Goal: Obtain resource: Download file/media

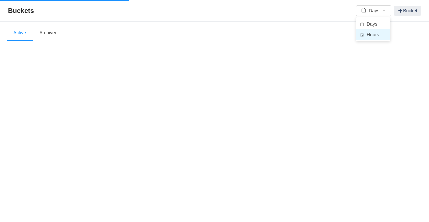
click at [370, 35] on li "Hours" at bounding box center [373, 34] width 34 height 11
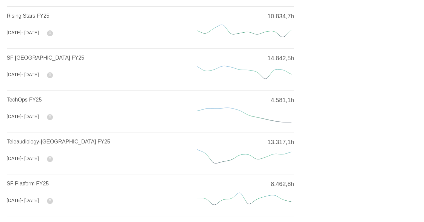
scroll to position [289, 0]
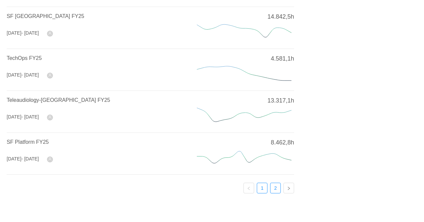
click at [277, 183] on link "2" at bounding box center [275, 188] width 10 height 10
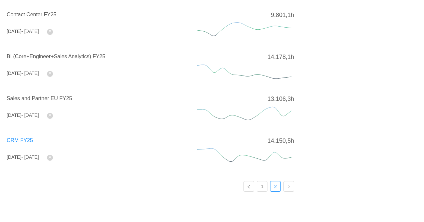
click at [26, 138] on span "CRM FY25" at bounding box center [20, 140] width 26 height 6
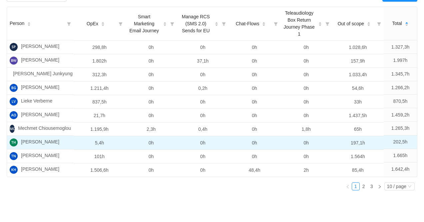
scroll to position [200, 0]
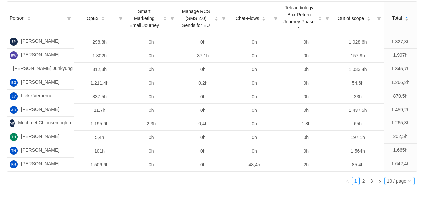
click at [390, 185] on div "10 / page" at bounding box center [396, 180] width 19 height 7
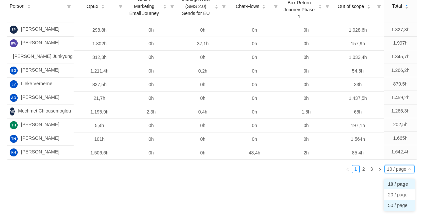
scroll to position [232, 0]
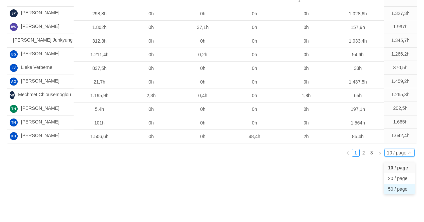
click at [388, 187] on li "50 / page" at bounding box center [399, 189] width 31 height 11
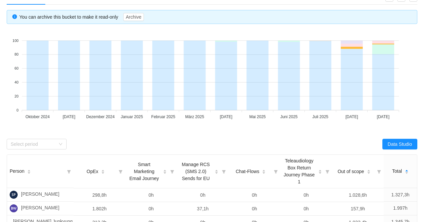
scroll to position [58, 0]
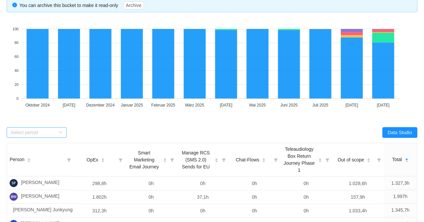
click at [43, 130] on div "Select period" at bounding box center [33, 132] width 45 height 7
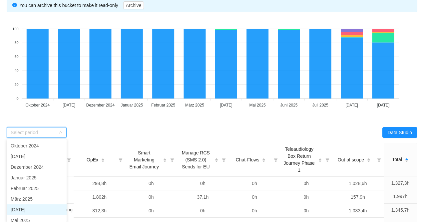
click at [35, 207] on li "[DATE]" at bounding box center [37, 209] width 60 height 11
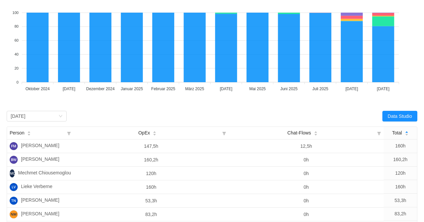
scroll to position [91, 0]
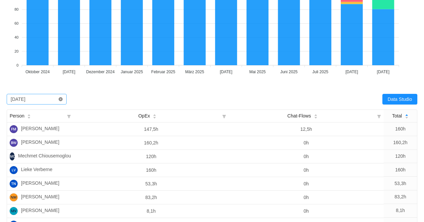
click at [59, 98] on icon "icon: close-circle" at bounding box center [61, 99] width 4 height 4
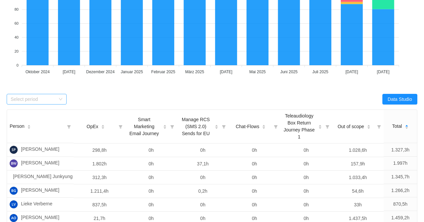
click at [58, 100] on div "Select period" at bounding box center [35, 99] width 48 height 10
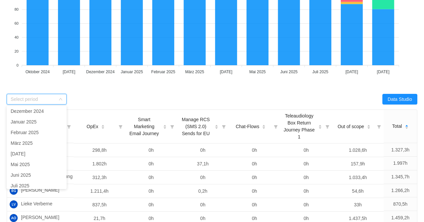
scroll to position [33, 0]
click at [27, 167] on li "Juni 2025" at bounding box center [37, 164] width 60 height 11
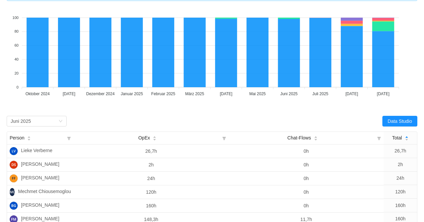
scroll to position [58, 0]
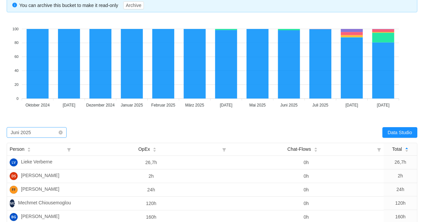
click at [32, 130] on div "Select period Juni 2025" at bounding box center [35, 132] width 48 height 10
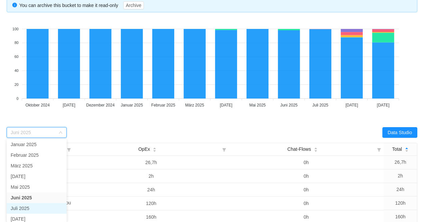
click at [20, 206] on li "Juli 2025" at bounding box center [37, 208] width 60 height 11
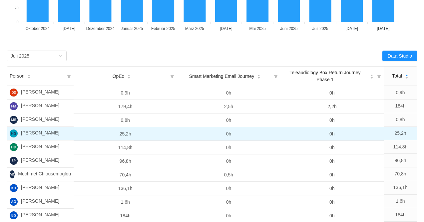
scroll to position [120, 0]
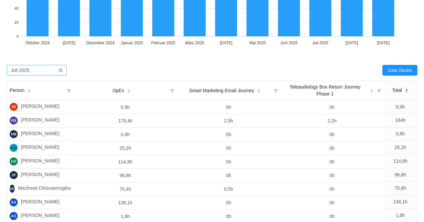
click at [48, 71] on div "Select period Juli 2025" at bounding box center [35, 70] width 48 height 10
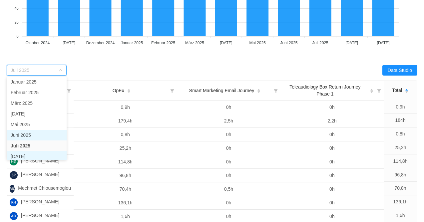
scroll to position [35, 0]
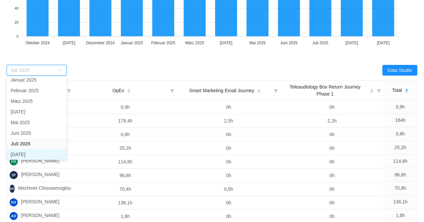
click at [30, 154] on li "[DATE]" at bounding box center [37, 154] width 60 height 11
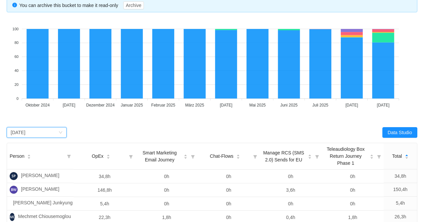
scroll to position [47, 0]
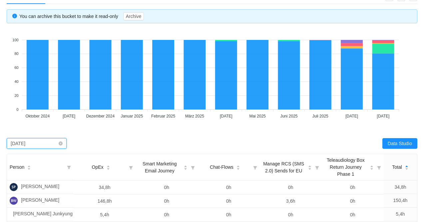
click at [25, 141] on div "[DATE]" at bounding box center [18, 143] width 15 height 10
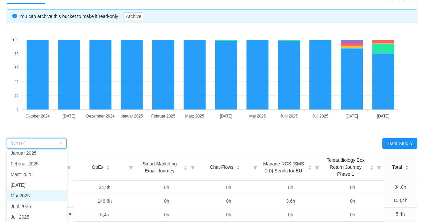
scroll to position [33, 0]
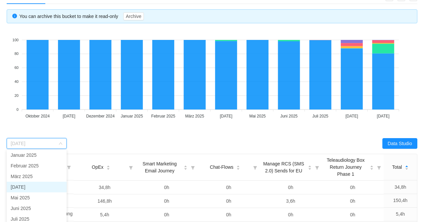
click at [28, 185] on li "[DATE]" at bounding box center [37, 187] width 60 height 11
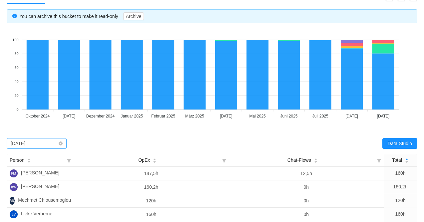
click at [40, 143] on div "Select period [DATE]" at bounding box center [35, 143] width 48 height 10
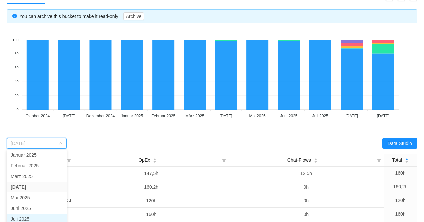
click at [19, 217] on li "Juli 2025" at bounding box center [37, 219] width 60 height 11
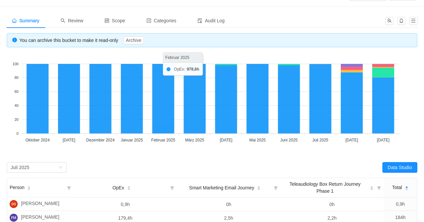
scroll to position [21, 0]
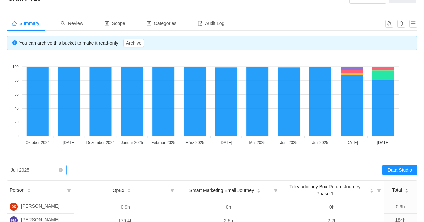
click at [46, 170] on div "Select period Juli 2025" at bounding box center [35, 170] width 48 height 10
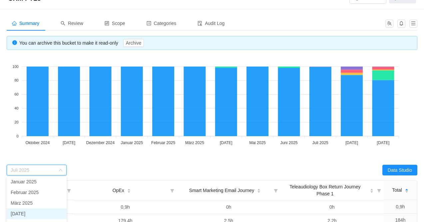
click at [27, 211] on li "[DATE]" at bounding box center [37, 213] width 60 height 11
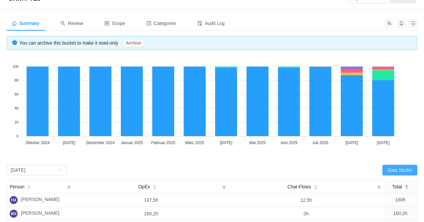
click at [396, 169] on button "Data Studio" at bounding box center [399, 170] width 35 height 11
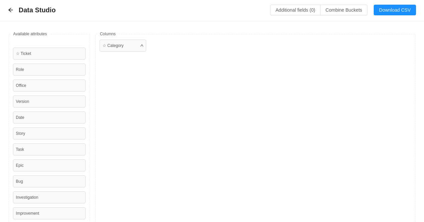
scroll to position [0, 0]
click at [384, 12] on button "Download CSV" at bounding box center [394, 10] width 42 height 11
click at [9, 11] on icon "icon: arrow-left" at bounding box center [10, 11] width 4 height 4
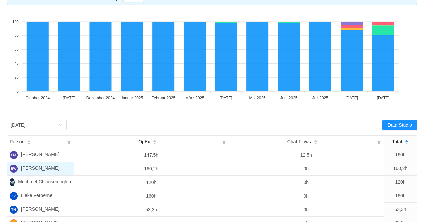
scroll to position [67, 0]
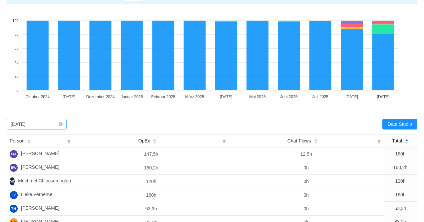
click at [61, 127] on div "Select period [DATE]" at bounding box center [37, 124] width 60 height 11
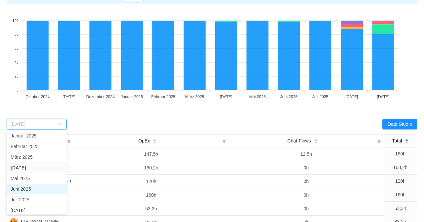
click at [39, 190] on li "Juni 2025" at bounding box center [37, 189] width 60 height 11
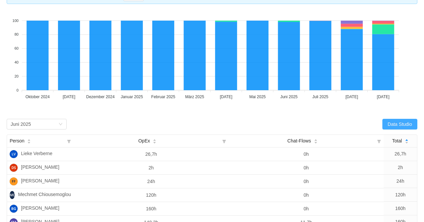
click at [387, 126] on button "Data Studio" at bounding box center [399, 124] width 35 height 11
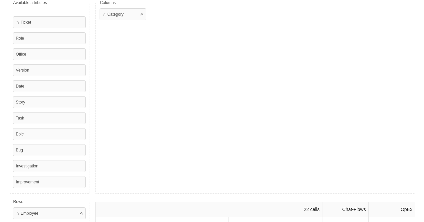
scroll to position [0, 0]
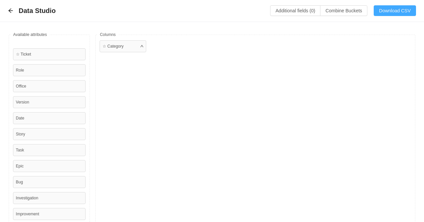
click at [396, 13] on button "Download CSV" at bounding box center [394, 10] width 42 height 11
click at [12, 13] on icon "icon: arrow-left" at bounding box center [10, 10] width 5 height 5
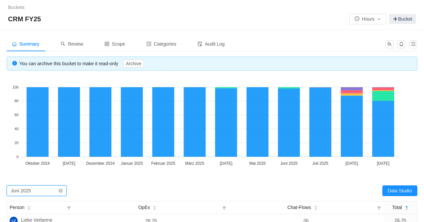
click at [44, 191] on div "Select period Juni 2025" at bounding box center [35, 191] width 48 height 10
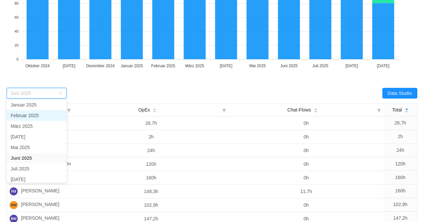
scroll to position [100, 0]
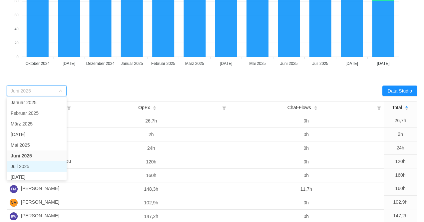
click at [25, 168] on li "Juli 2025" at bounding box center [37, 166] width 60 height 11
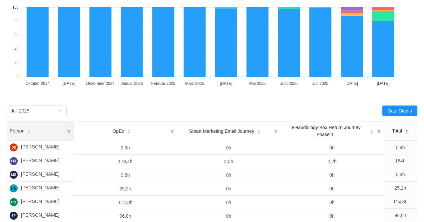
scroll to position [87, 0]
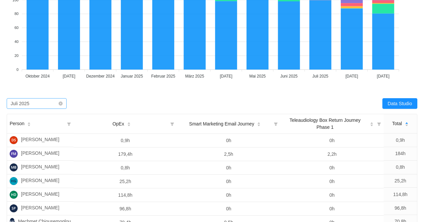
click at [57, 106] on div "Select period Juli 2025" at bounding box center [35, 103] width 48 height 10
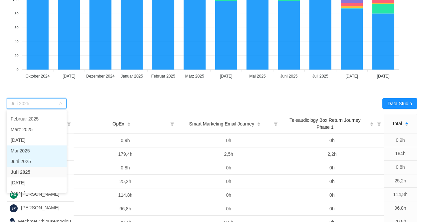
scroll to position [47, 0]
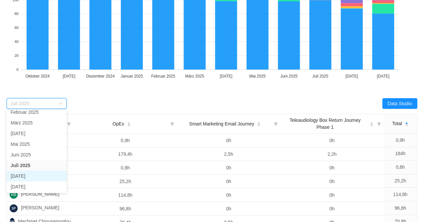
click at [43, 173] on li "[DATE]" at bounding box center [37, 176] width 60 height 11
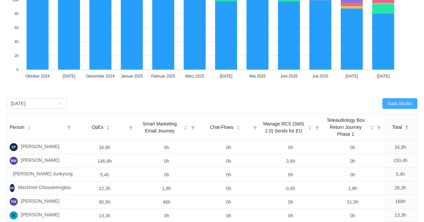
click at [403, 101] on button "Data Studio" at bounding box center [399, 103] width 35 height 11
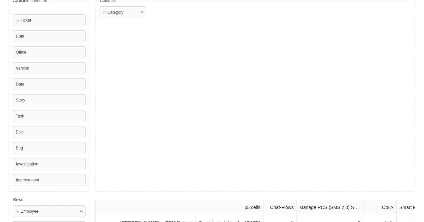
scroll to position [0, 0]
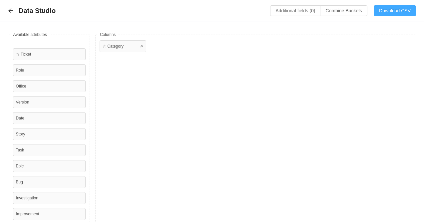
click at [394, 8] on button "Download CSV" at bounding box center [394, 10] width 42 height 11
click at [10, 11] on icon "icon: arrow-left" at bounding box center [10, 11] width 4 height 4
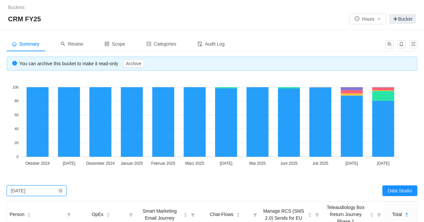
click at [51, 193] on div "Select period [DATE]" at bounding box center [35, 191] width 48 height 10
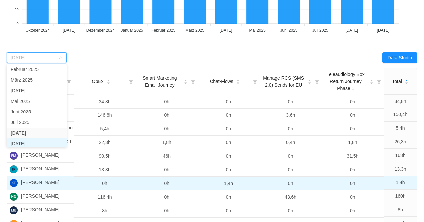
scroll to position [46, 0]
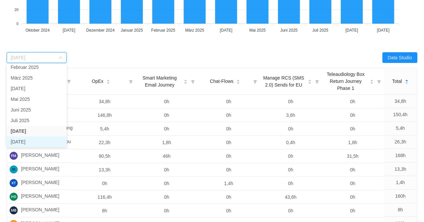
click at [23, 142] on li "[DATE]" at bounding box center [37, 141] width 60 height 11
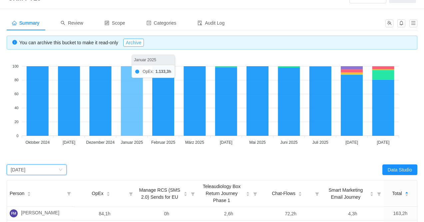
scroll to position [0, 0]
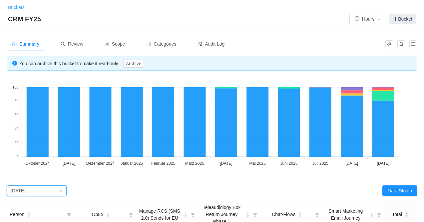
click at [17, 5] on link "Buckets" at bounding box center [16, 7] width 17 height 5
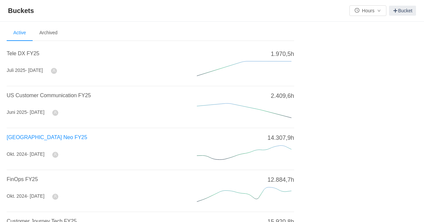
click at [48, 135] on span "[GEOGRAPHIC_DATA] Neo FY25" at bounding box center [47, 137] width 81 height 6
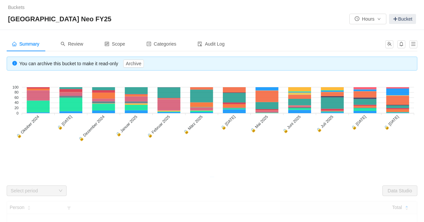
scroll to position [67, 0]
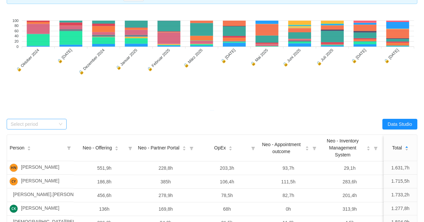
click at [39, 124] on div "Select period" at bounding box center [33, 124] width 45 height 7
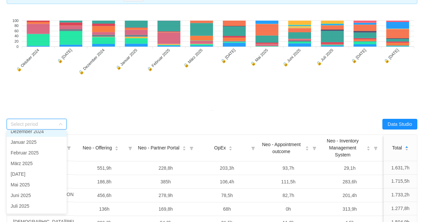
scroll to position [47, 0]
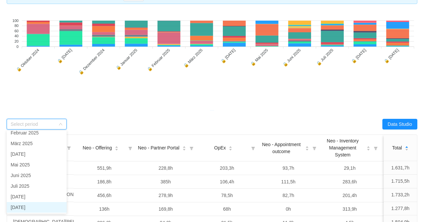
click at [37, 205] on li "[DATE]" at bounding box center [37, 207] width 60 height 11
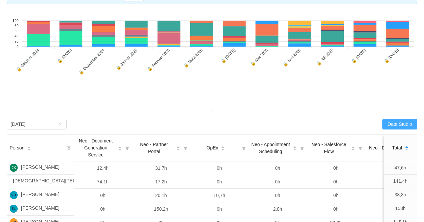
click at [396, 123] on button "Data Studio" at bounding box center [399, 124] width 35 height 11
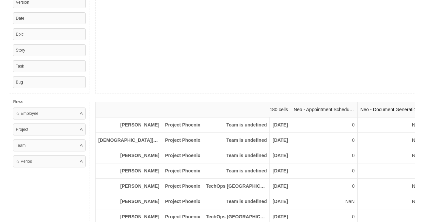
scroll to position [0, 0]
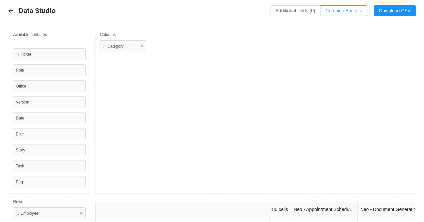
click at [338, 8] on button "Combine Buckets (0)" at bounding box center [343, 10] width 47 height 11
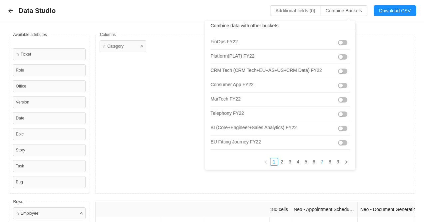
click at [318, 162] on link "7" at bounding box center [321, 161] width 7 height 7
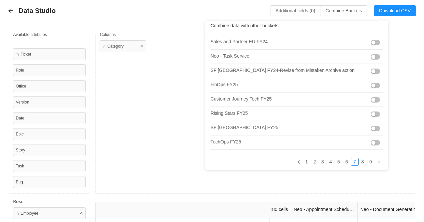
click at [370, 85] on button "button" at bounding box center [374, 85] width 9 height 5
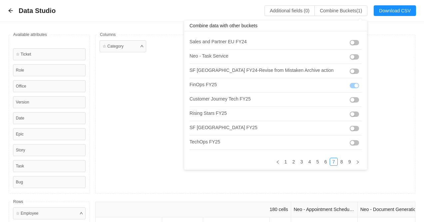
click at [349, 100] on button "button" at bounding box center [353, 99] width 9 height 5
click at [349, 142] on button "button" at bounding box center [353, 142] width 9 height 5
click at [338, 162] on link "8" at bounding box center [341, 161] width 7 height 7
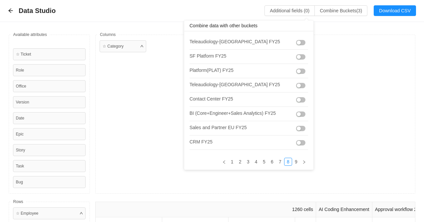
click at [296, 44] on button "button" at bounding box center [300, 42] width 9 height 5
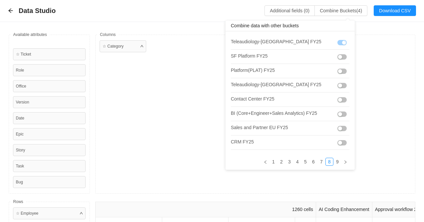
click at [338, 59] on button "button" at bounding box center [341, 56] width 9 height 5
click at [338, 73] on button "button" at bounding box center [341, 71] width 9 height 5
click at [337, 100] on button "button" at bounding box center [341, 99] width 9 height 5
click at [337, 113] on button "button" at bounding box center [341, 113] width 9 height 5
click at [337, 128] on button "button" at bounding box center [341, 128] width 9 height 5
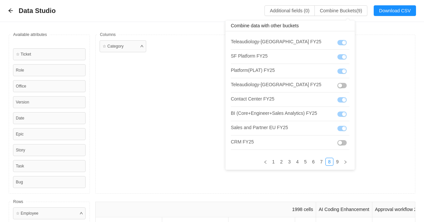
click at [337, 140] on button "button" at bounding box center [341, 142] width 9 height 5
click at [332, 162] on link "9" at bounding box center [335, 161] width 7 height 7
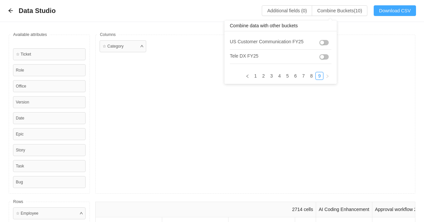
click at [381, 13] on button "Download CSV" at bounding box center [394, 10] width 42 height 11
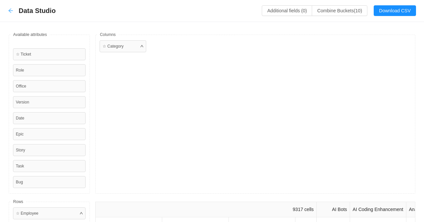
click at [11, 12] on icon "icon: arrow-left" at bounding box center [10, 10] width 5 height 5
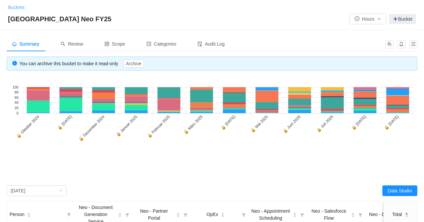
click at [13, 8] on link "Buckets" at bounding box center [16, 7] width 17 height 5
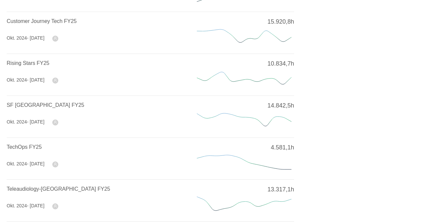
scroll to position [266, 0]
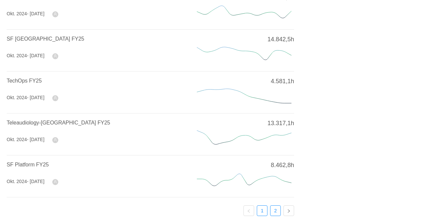
click at [278, 206] on link "2" at bounding box center [275, 211] width 10 height 10
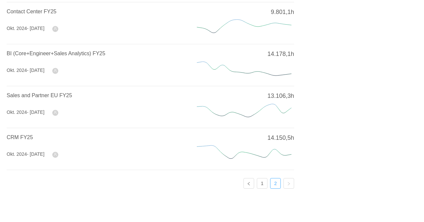
scroll to position [123, 0]
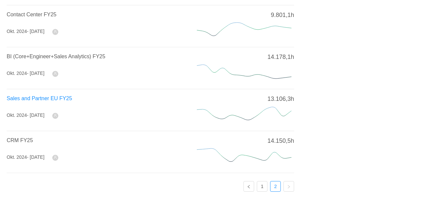
click at [45, 98] on span "Sales and Partner EU FY25" at bounding box center [39, 98] width 65 height 6
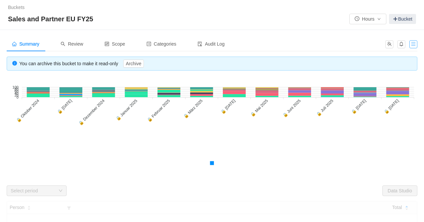
click at [411, 45] on button "button" at bounding box center [413, 44] width 8 height 8
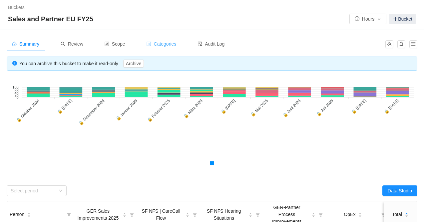
click at [173, 45] on span "Categories" at bounding box center [161, 43] width 30 height 5
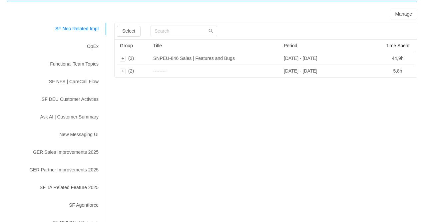
scroll to position [68, 0]
click at [67, 65] on div "Functional Team Topics" at bounding box center [57, 65] width 100 height 12
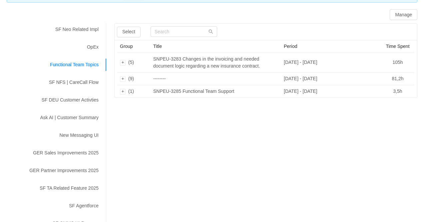
scroll to position [1, 0]
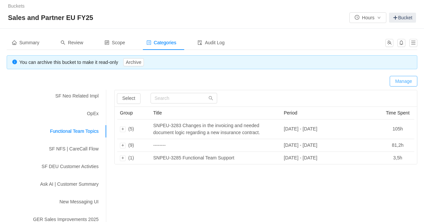
click at [399, 83] on button "Manage" at bounding box center [403, 81] width 28 height 11
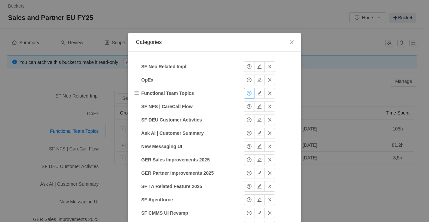
click at [248, 94] on button "button" at bounding box center [249, 93] width 11 height 11
click at [290, 43] on icon "icon: close" at bounding box center [291, 42] width 5 height 5
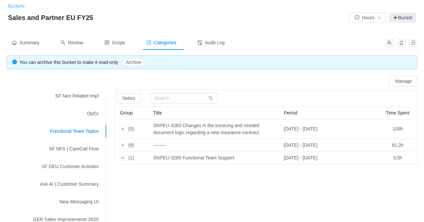
click at [14, 8] on link "Buckets" at bounding box center [16, 5] width 17 height 5
